Goal: Contribute content: Contribute content

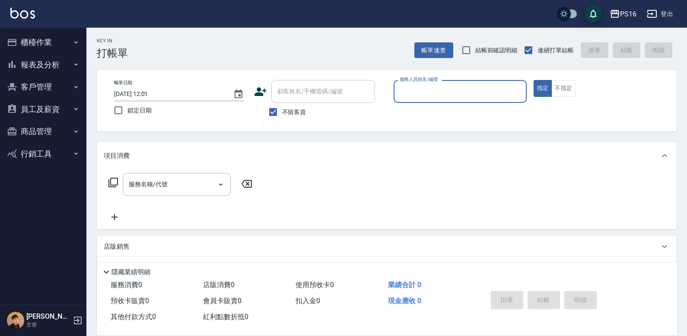
click at [46, 40] on button "櫃檯作業" at bounding box center [42, 42] width 79 height 22
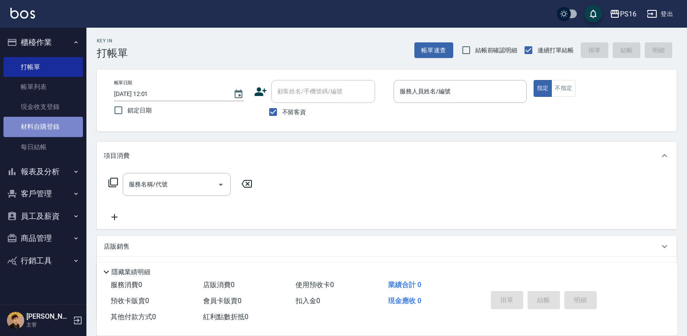
click at [59, 128] on link "材料自購登錄" at bounding box center [42, 127] width 79 height 20
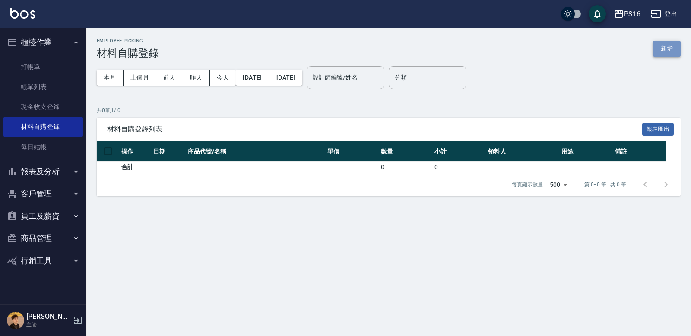
click at [427, 47] on button "新增" at bounding box center [667, 49] width 28 height 16
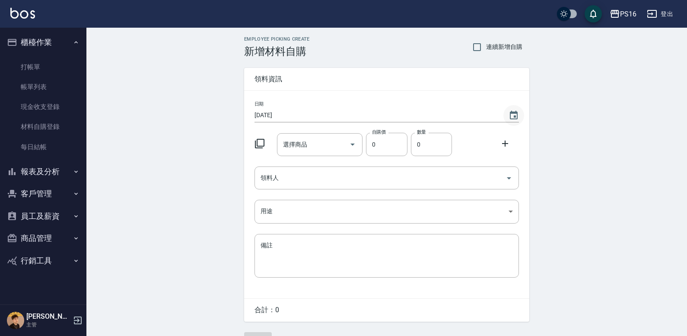
click at [427, 113] on icon "Choose date, selected date is 2025-10-04" at bounding box center [514, 115] width 8 height 9
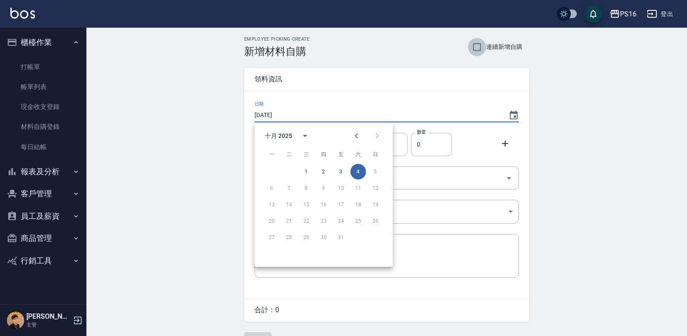
drag, startPoint x: 468, startPoint y: 44, endPoint x: 472, endPoint y: 45, distance: 4.5
click at [427, 45] on input "連續新增自購" at bounding box center [477, 47] width 18 height 18
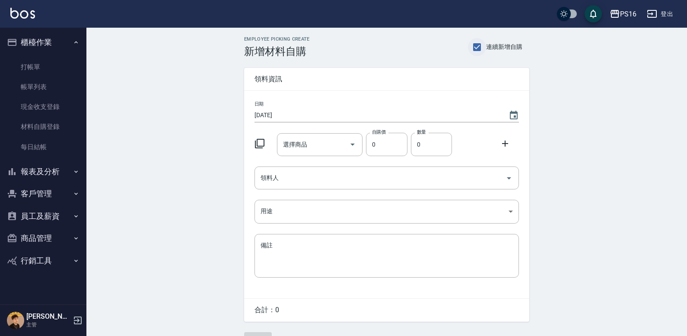
click at [427, 45] on input "連續新增自購" at bounding box center [477, 47] width 18 height 18
click at [427, 40] on input "連續新增自購" at bounding box center [477, 47] width 18 height 18
checkbox input "true"
click at [427, 114] on icon "Choose date, selected date is 2025-10-04" at bounding box center [513, 115] width 10 height 10
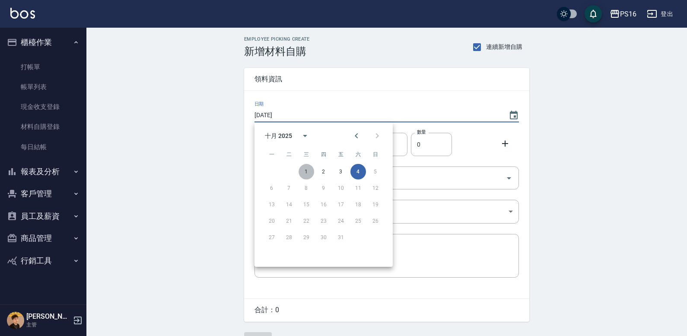
click at [309, 169] on button "1" at bounding box center [306, 172] width 16 height 16
type input "[DATE]"
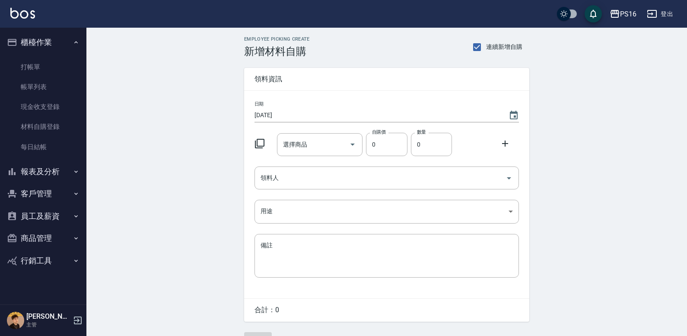
click at [261, 141] on icon at bounding box center [259, 143] width 10 height 10
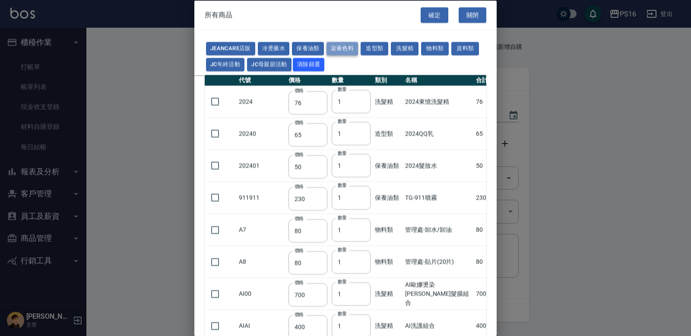
click at [343, 47] on button "染膏色料" at bounding box center [342, 48] width 32 height 13
type input "150"
type input "160"
type input "800"
type input "160"
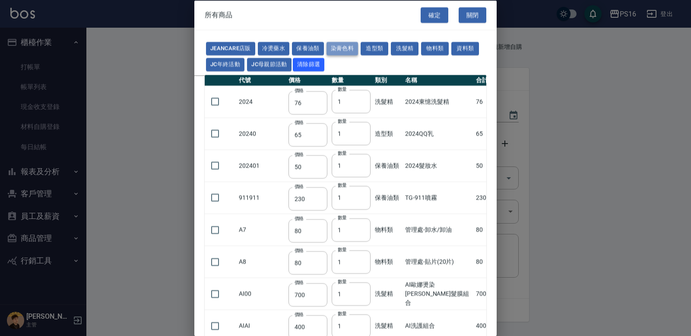
type input "224"
type input "840"
type input "110"
type input "180"
type input "250"
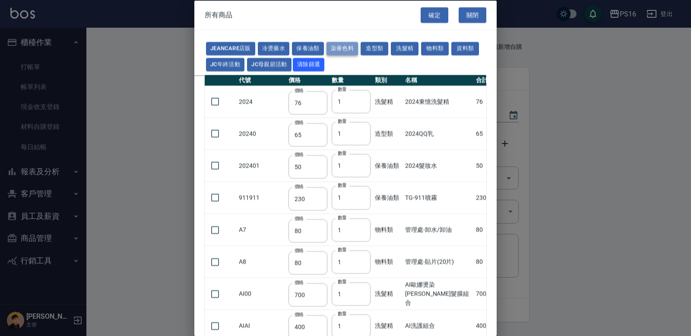
type input "121"
type input "222"
type input "840"
type input "700"
type input "675"
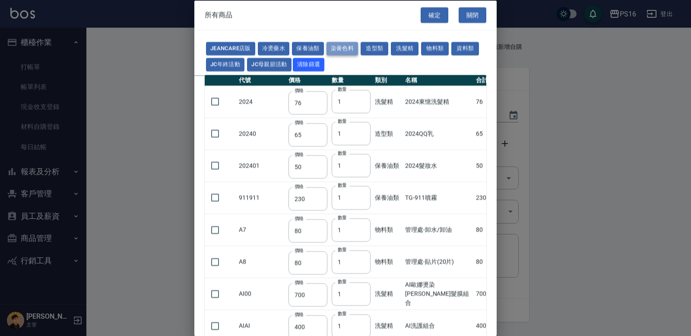
type input "250"
type input "600"
type input "200"
type input "120"
type input "112"
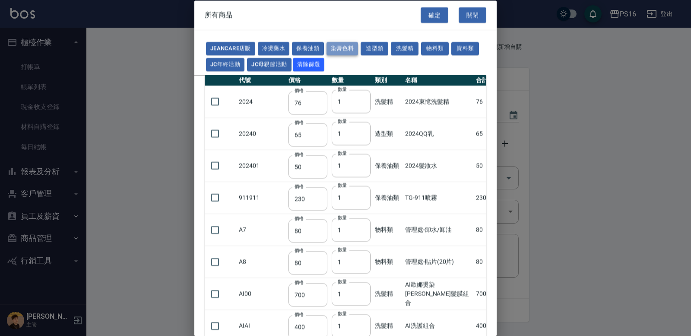
type input "142"
type input "1100"
type input "350"
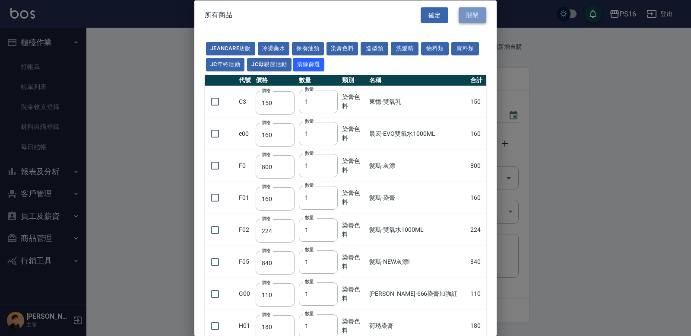
click at [427, 16] on button "關閉" at bounding box center [473, 15] width 28 height 16
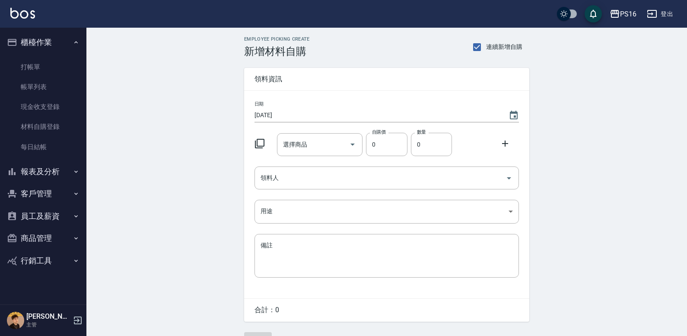
click at [34, 236] on button "商品管理" at bounding box center [42, 238] width 79 height 22
click at [25, 270] on link "商品列表" at bounding box center [42, 263] width 79 height 20
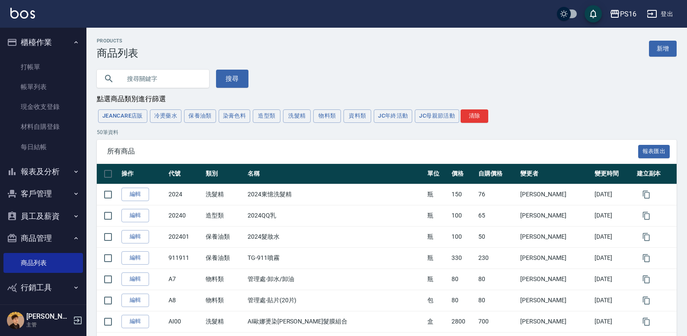
click at [128, 80] on input "text" at bounding box center [161, 78] width 81 height 23
type input "水"
type input "雙氧水"
click at [221, 73] on button "搜尋" at bounding box center [232, 79] width 32 height 18
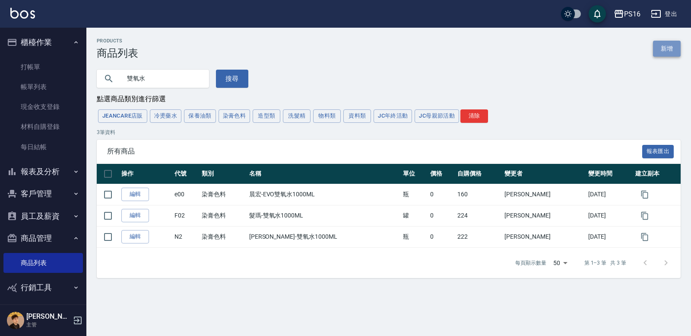
click at [427, 51] on link "新增" at bounding box center [667, 49] width 28 height 16
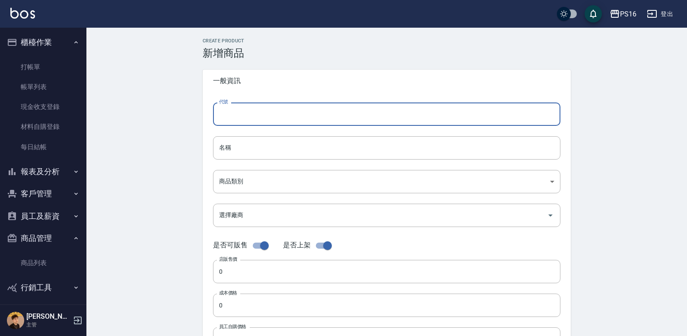
click at [298, 108] on input "代號" at bounding box center [386, 113] width 347 height 23
type input "LO000"
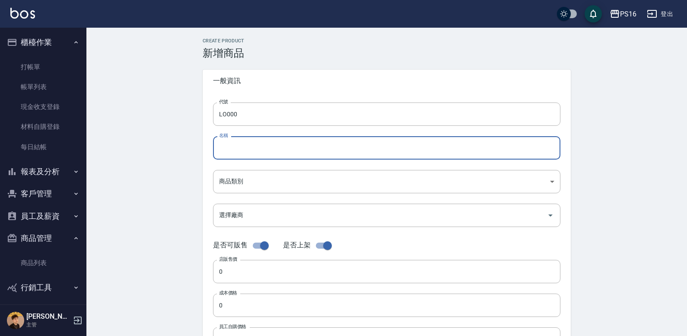
click at [310, 150] on input "名稱" at bounding box center [386, 147] width 347 height 23
type input "[PERSON_NAME]雙氧水"
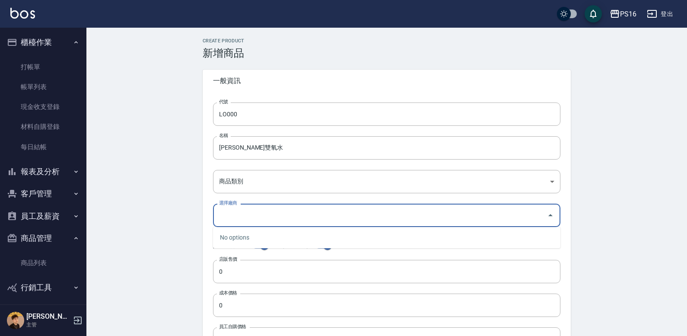
click at [226, 215] on input "選擇廠商" at bounding box center [380, 214] width 326 height 15
click at [225, 215] on input "選擇廠商" at bounding box center [380, 214] width 326 height 15
click at [233, 251] on div "是否可販售" at bounding box center [243, 245] width 60 height 16
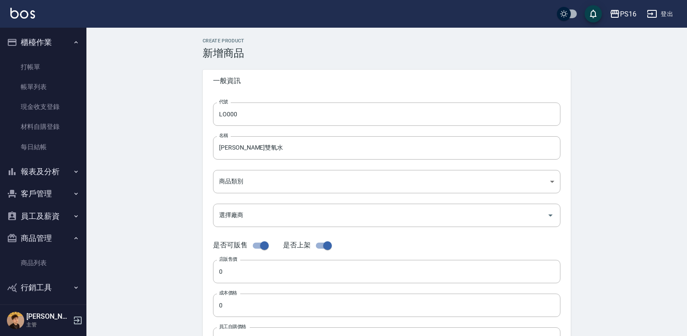
click at [265, 247] on input "checkbox" at bounding box center [264, 245] width 49 height 16
checkbox input "false"
click at [250, 266] on input "0" at bounding box center [386, 271] width 347 height 23
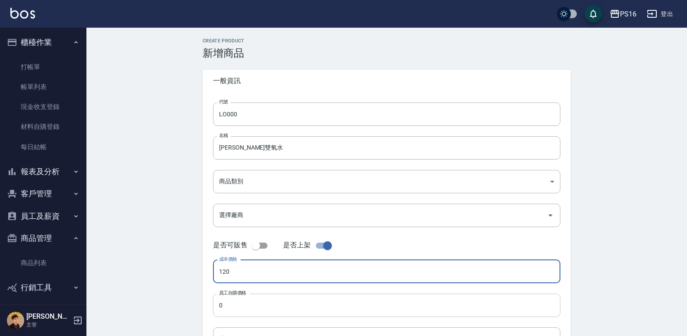
type input "120"
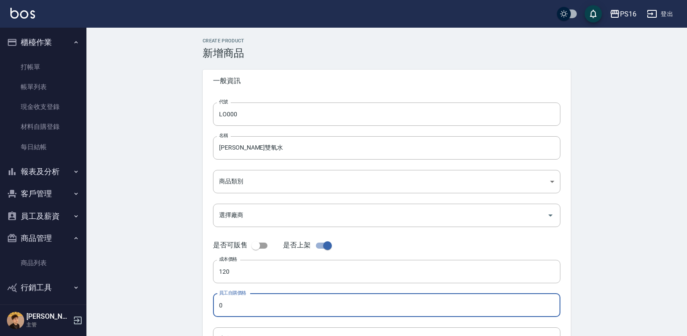
click at [232, 304] on input "0" at bounding box center [386, 304] width 347 height 23
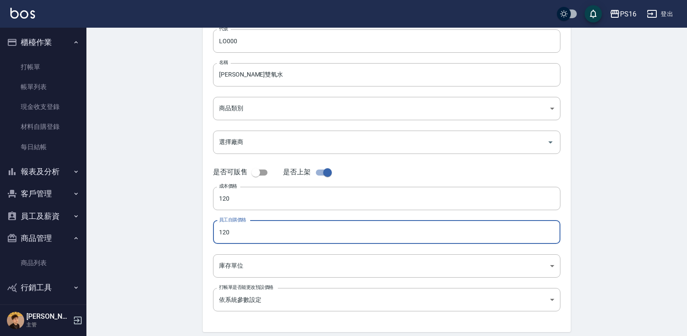
scroll to position [106, 0]
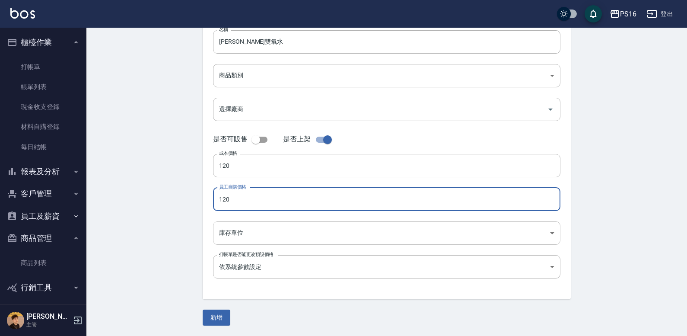
type input "120"
click at [308, 235] on body "PS16 登出 櫃檯作業 打帳單 帳單列表 現金收支登錄 材料自購登錄 每日結帳 報表及分析 報表目錄 店家區間累計表 店家日報表 互助日報表 互助月報表 互…" at bounding box center [343, 114] width 687 height 441
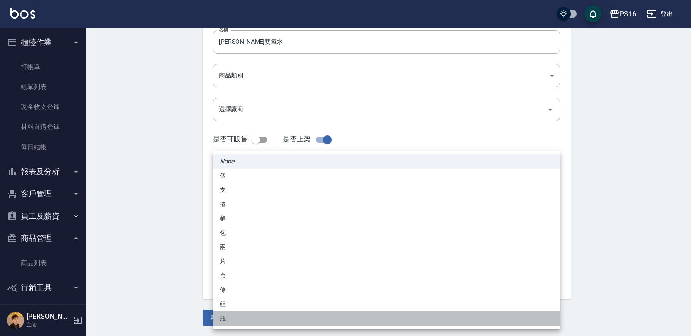
click at [232, 320] on li "瓶" at bounding box center [386, 318] width 347 height 14
type input "瓶"
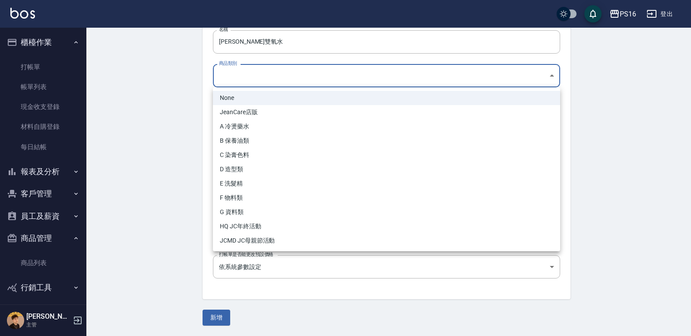
click at [251, 78] on body "PS16 登出 櫃檯作業 打帳單 帳單列表 現金收支登錄 材料自購登錄 每日結帳 報表及分析 報表目錄 店家區間累計表 店家日報表 互助日報表 互助月報表 互…" at bounding box center [345, 114] width 691 height 441
click at [244, 149] on li "C 染膏色料" at bounding box center [386, 155] width 347 height 14
type input "26a8a086-6013-43fe-9ba3-38fc97ebdf83"
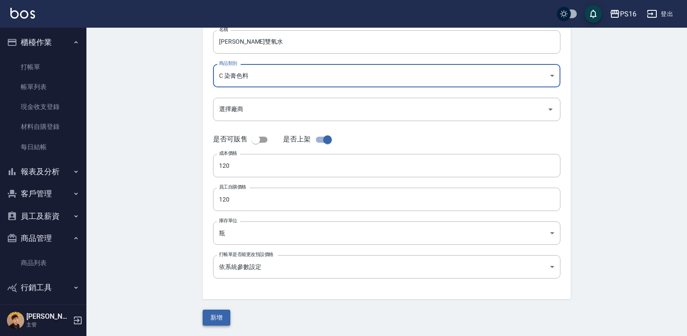
click at [223, 319] on button "新增" at bounding box center [217, 317] width 28 height 16
